Goal: Task Accomplishment & Management: Use online tool/utility

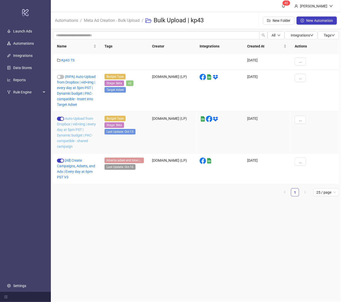
click at [80, 135] on link "Auto-Upload from Dropbox | vid+img | every day at 5pm PST | Dynamic budget | PA…" at bounding box center [76, 133] width 39 height 32
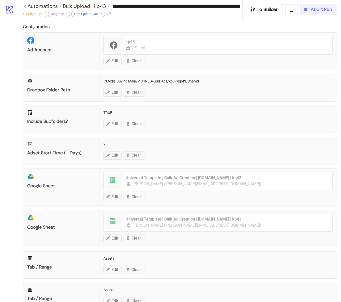
click at [314, 13] on button "Abort Run" at bounding box center [318, 9] width 37 height 11
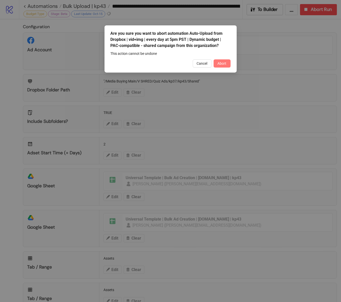
click at [223, 66] on button "Abort" at bounding box center [221, 63] width 17 height 8
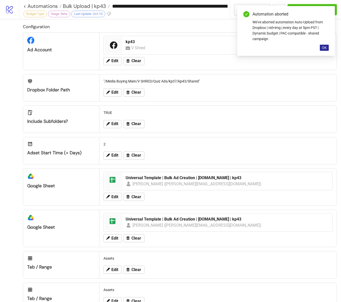
click at [325, 47] on span "OK" at bounding box center [323, 48] width 5 height 4
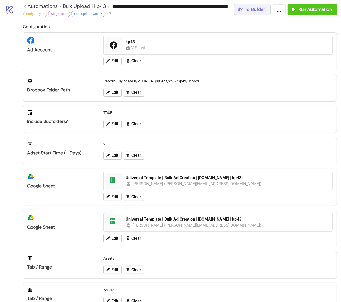
click at [256, 12] on button "To Builder" at bounding box center [252, 9] width 37 height 11
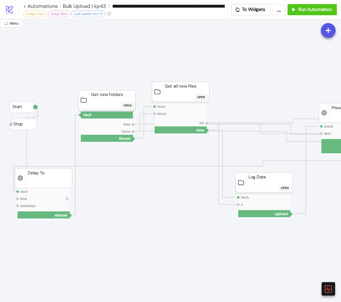
click at [82, 115] on circle at bounding box center [80, 115] width 3 height 3
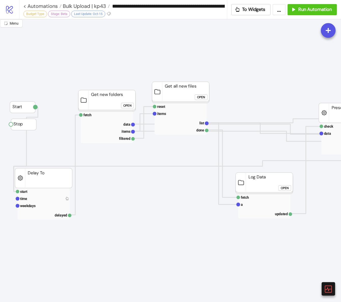
click at [82, 115] on circle at bounding box center [80, 115] width 3 height 3
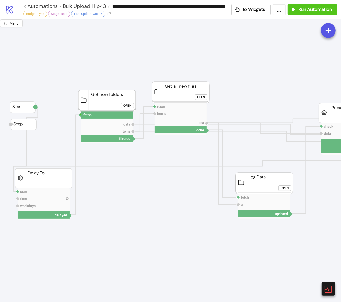
click at [80, 115] on circle at bounding box center [80, 115] width 3 height 3
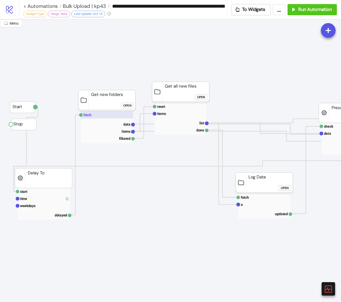
click at [88, 116] on text "fetch" at bounding box center [87, 115] width 8 height 4
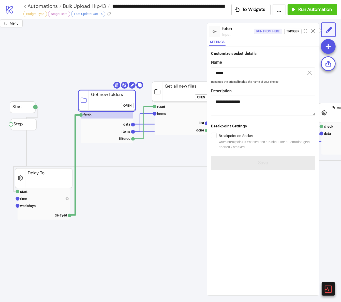
click at [267, 32] on div "Run from here" at bounding box center [268, 31] width 24 height 6
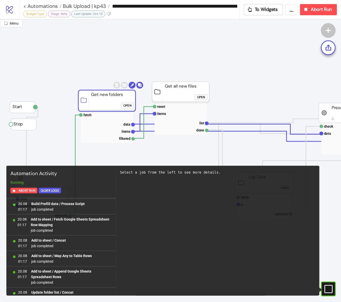
scroll to position [1150, 0]
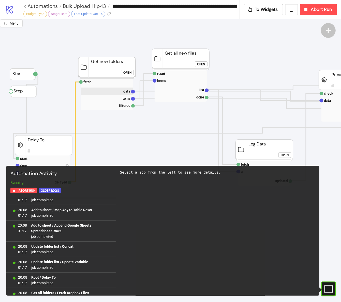
scroll to position [0, 0]
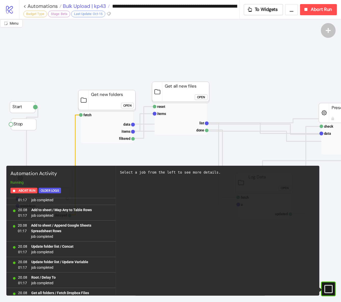
click at [95, 7] on span "Bulk Upload | kp43" at bounding box center [83, 6] width 44 height 7
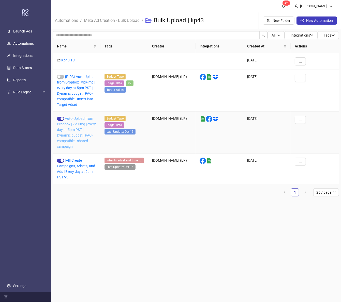
click at [80, 124] on link "Auto-Upload from Dropbox | vid+img | every day at 5pm PST | Dynamic budget | PA…" at bounding box center [76, 133] width 39 height 32
click at [85, 168] on div "[All] Create Campaigns, Adsets, and Ads | Every day at 6pm PST V3" at bounding box center [76, 169] width 47 height 31
click at [85, 167] on link "[All] Create Campaigns, Adsets, and Ads | Every day at 6pm PST V3" at bounding box center [76, 168] width 38 height 21
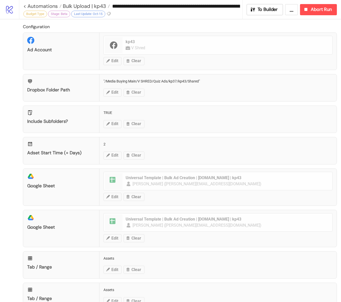
type input "**********"
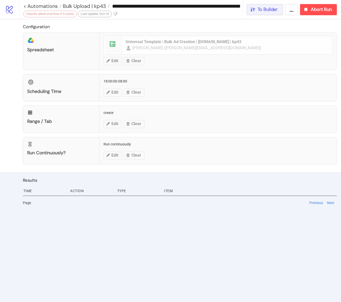
click at [261, 9] on span "To Builder" at bounding box center [267, 10] width 20 height 6
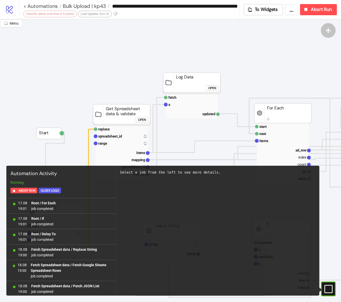
scroll to position [448, 0]
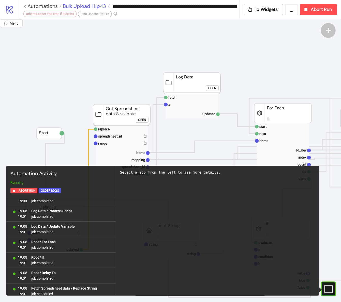
click at [90, 8] on span "Bulk Upload | kp43" at bounding box center [83, 6] width 44 height 7
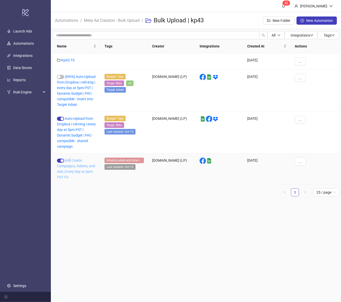
click at [77, 164] on link "[All] Create Campaigns, Adsets, and Ads | Every day at 6pm PST V3" at bounding box center [76, 168] width 38 height 21
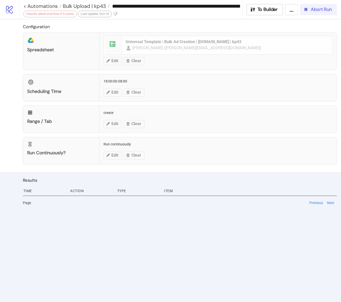
click at [309, 11] on div "Abort Run" at bounding box center [317, 10] width 29 height 6
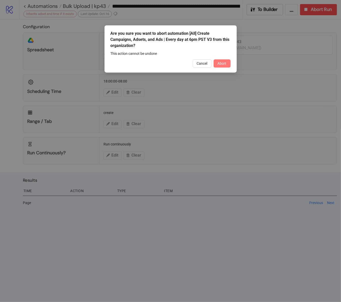
click at [226, 64] on button "Abort" at bounding box center [221, 63] width 17 height 8
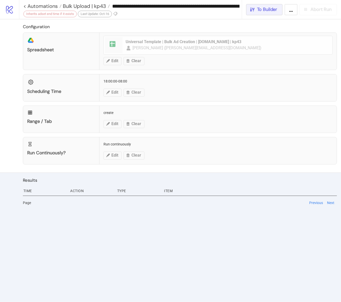
click at [268, 13] on button "To Builder" at bounding box center [264, 9] width 37 height 11
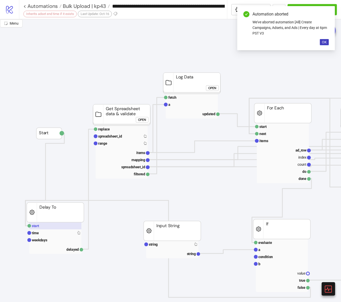
click at [34, 227] on text "start" at bounding box center [35, 226] width 7 height 4
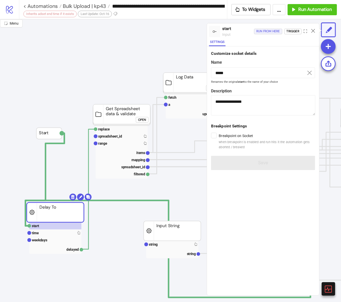
click at [270, 31] on div "Run from here" at bounding box center [268, 31] width 24 height 6
